Goal: Navigation & Orientation: Find specific page/section

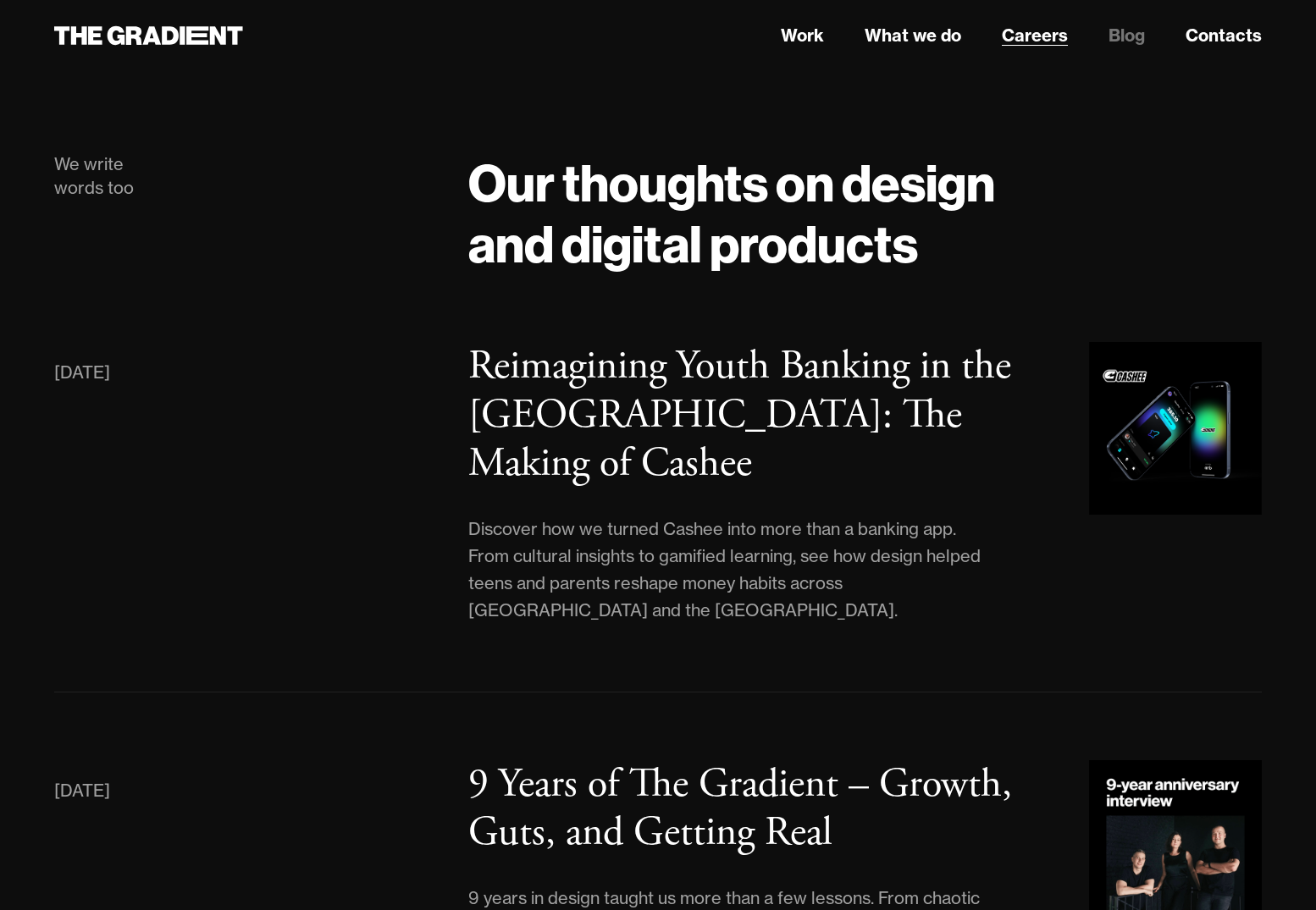
click at [1042, 28] on link "Careers" at bounding box center [1035, 35] width 66 height 25
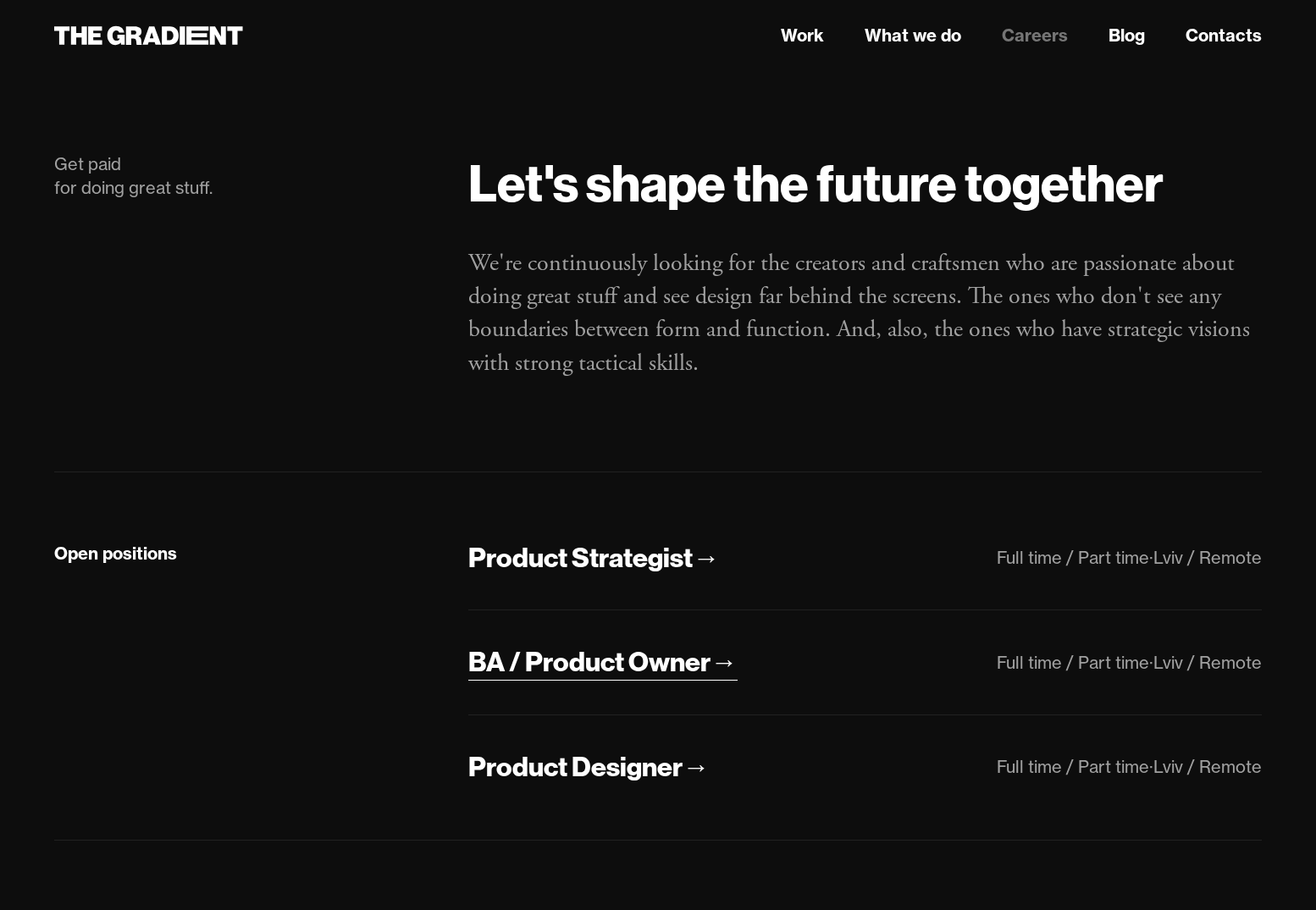
click at [689, 662] on div "BA / Product Owner" at bounding box center [589, 662] width 242 height 35
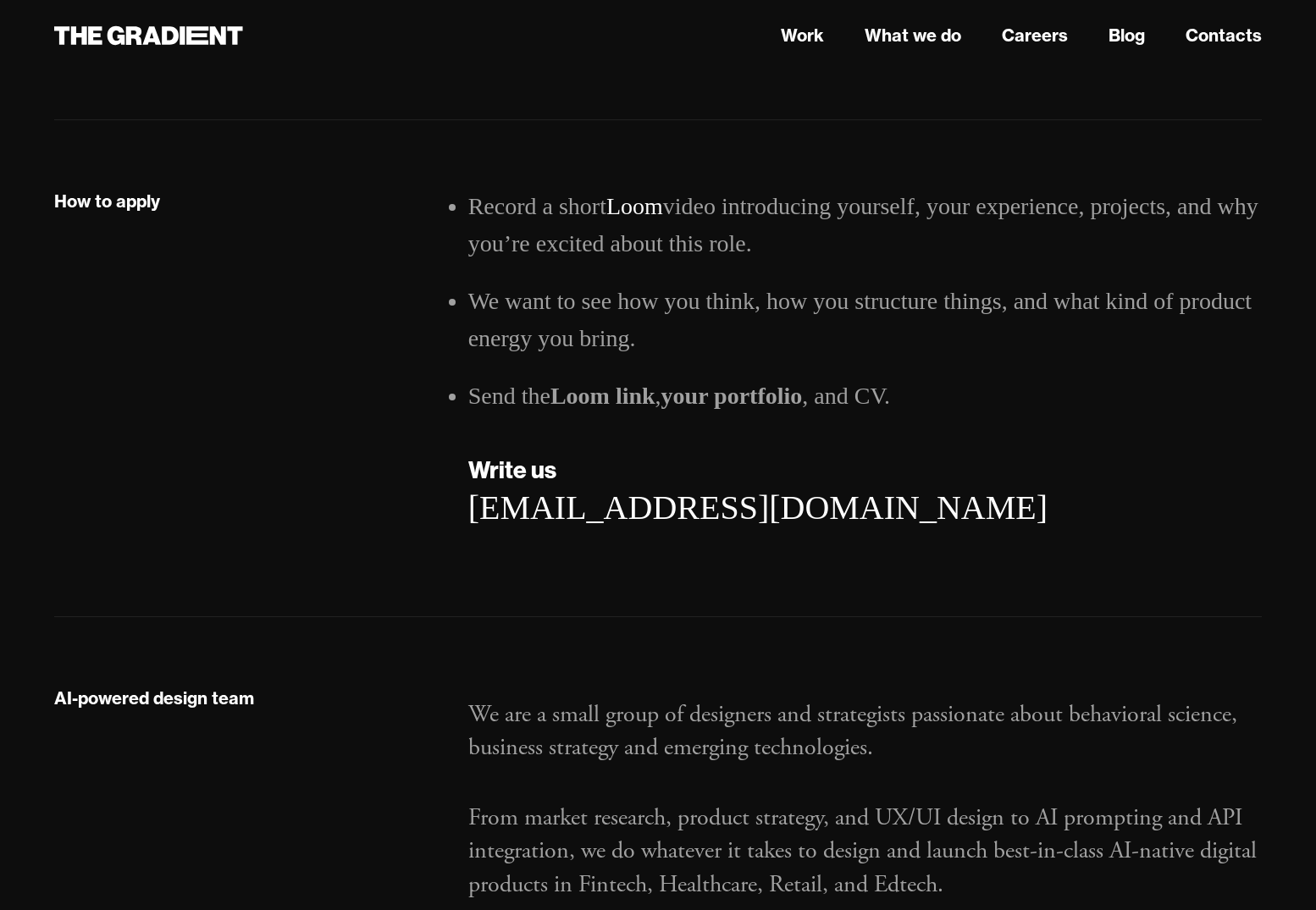
scroll to position [2714, 0]
